Goal: Task Accomplishment & Management: Manage account settings

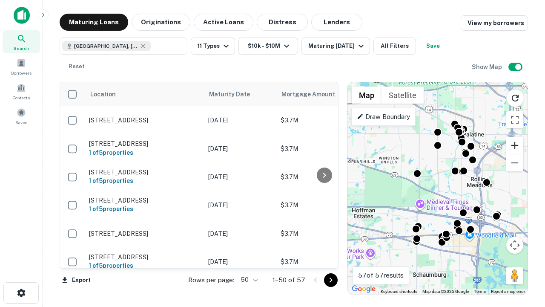
click at [515, 145] on button "Zoom in" at bounding box center [514, 145] width 17 height 17
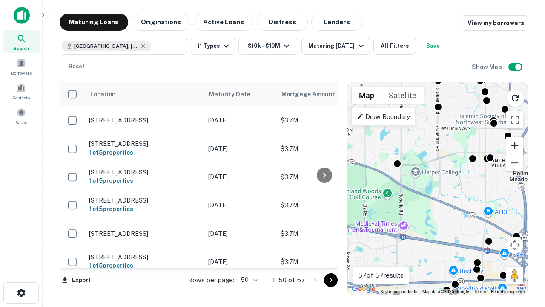
click at [515, 145] on button "Zoom in" at bounding box center [514, 145] width 17 height 17
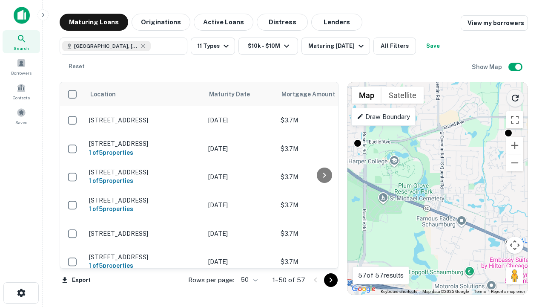
click at [515, 96] on icon "Reload search area" at bounding box center [515, 98] width 10 height 10
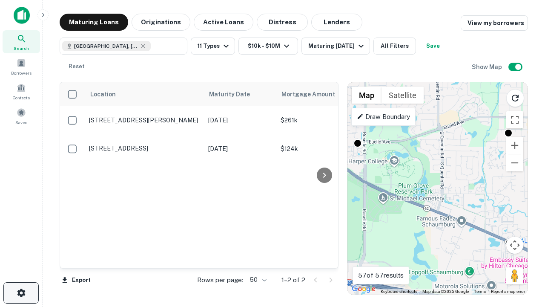
click at [21, 292] on icon "button" at bounding box center [21, 292] width 10 height 10
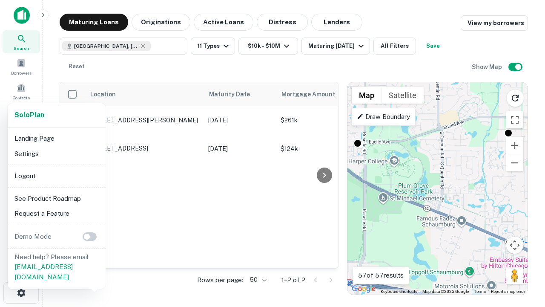
click at [56, 175] on li "Logout" at bounding box center [56, 175] width 91 height 15
